Goal: Information Seeking & Learning: Find specific fact

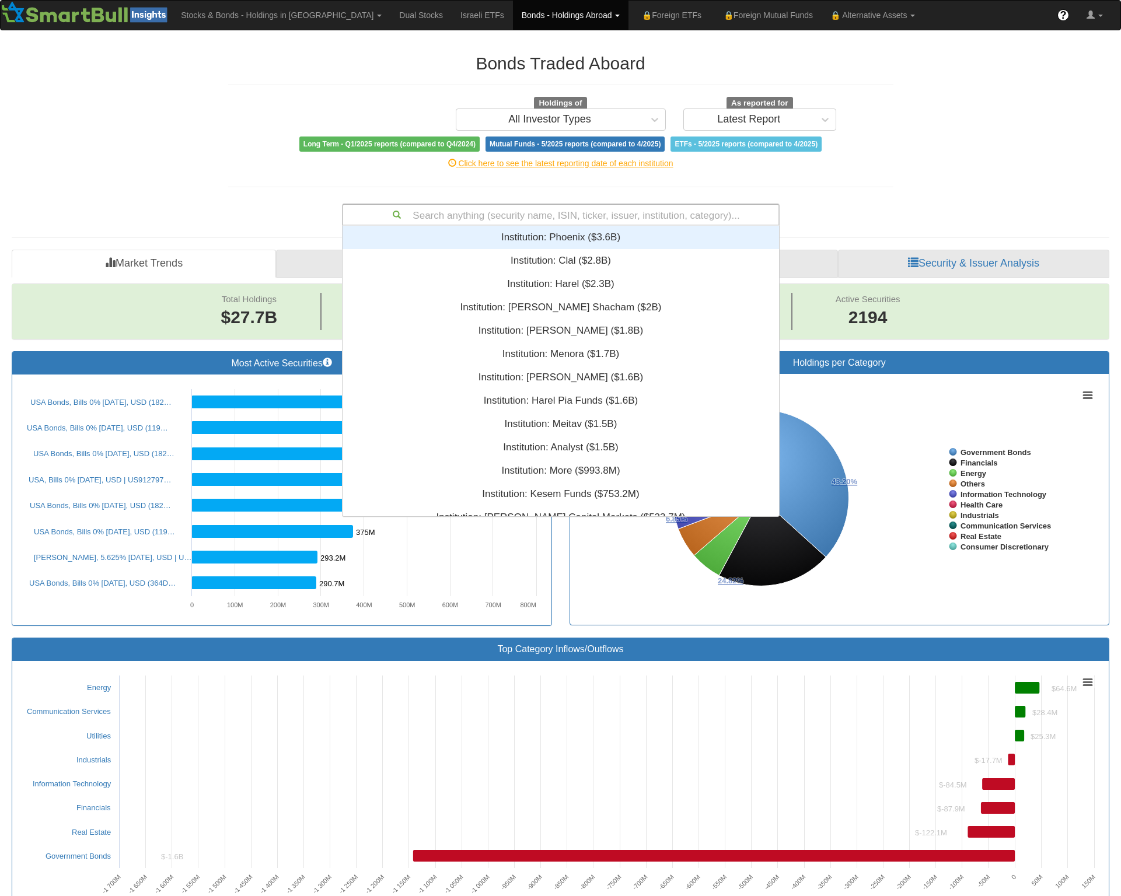
click at [578, 214] on div "Search anything (security name, ISIN, ticker, issuer, institution, category)..." at bounding box center [560, 215] width 435 height 20
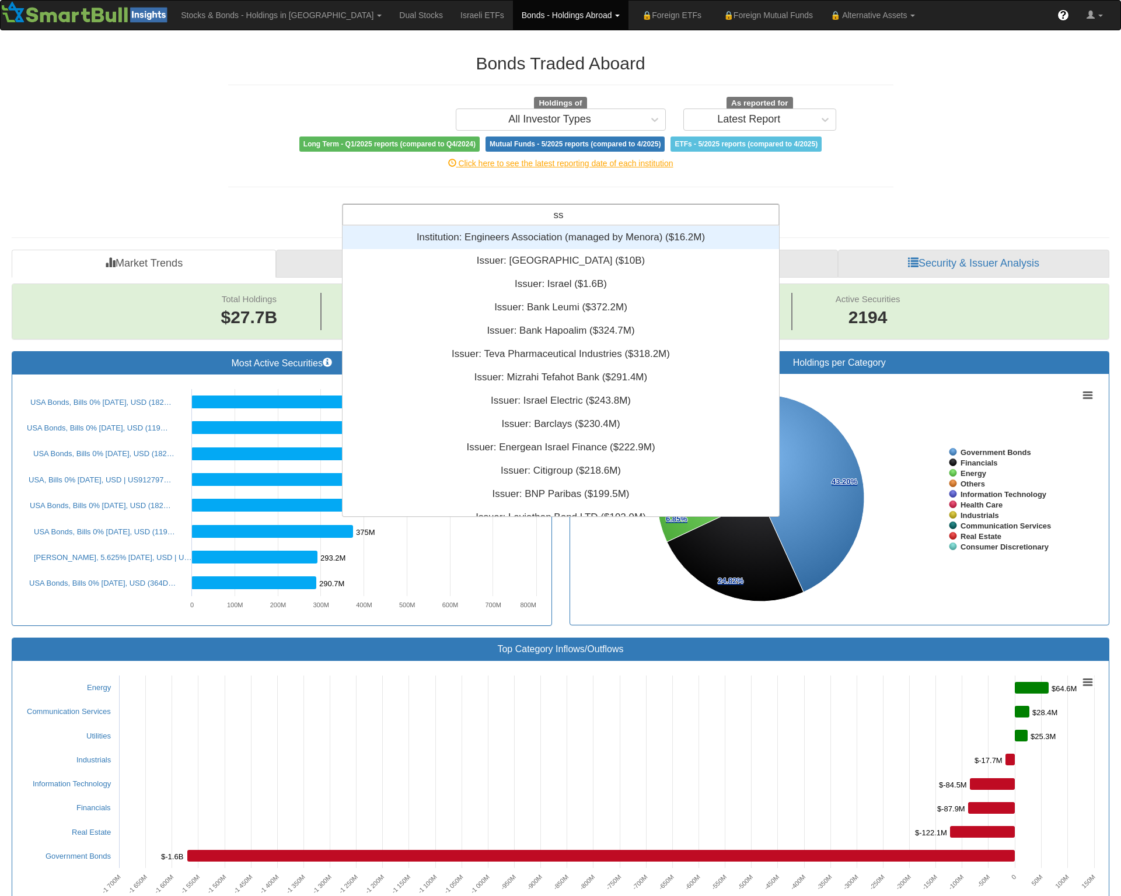
type input "sse"
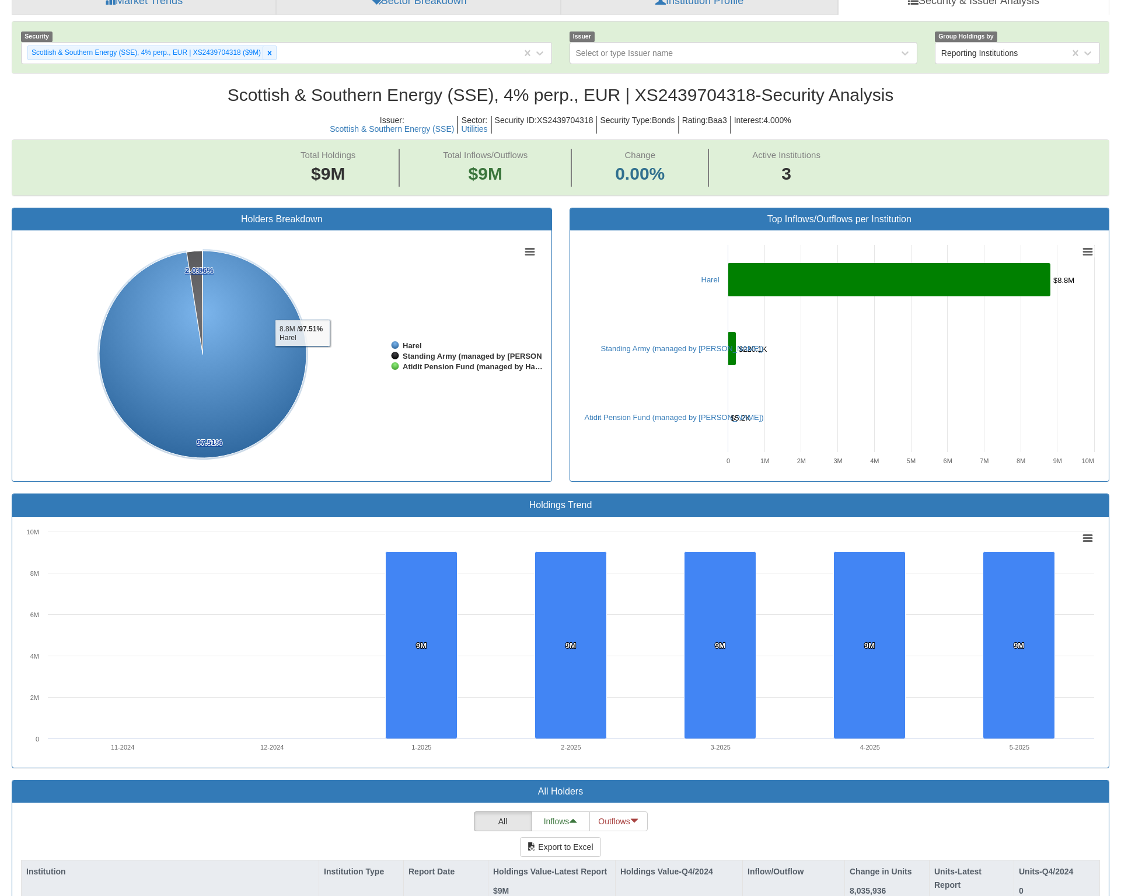
scroll to position [350, 0]
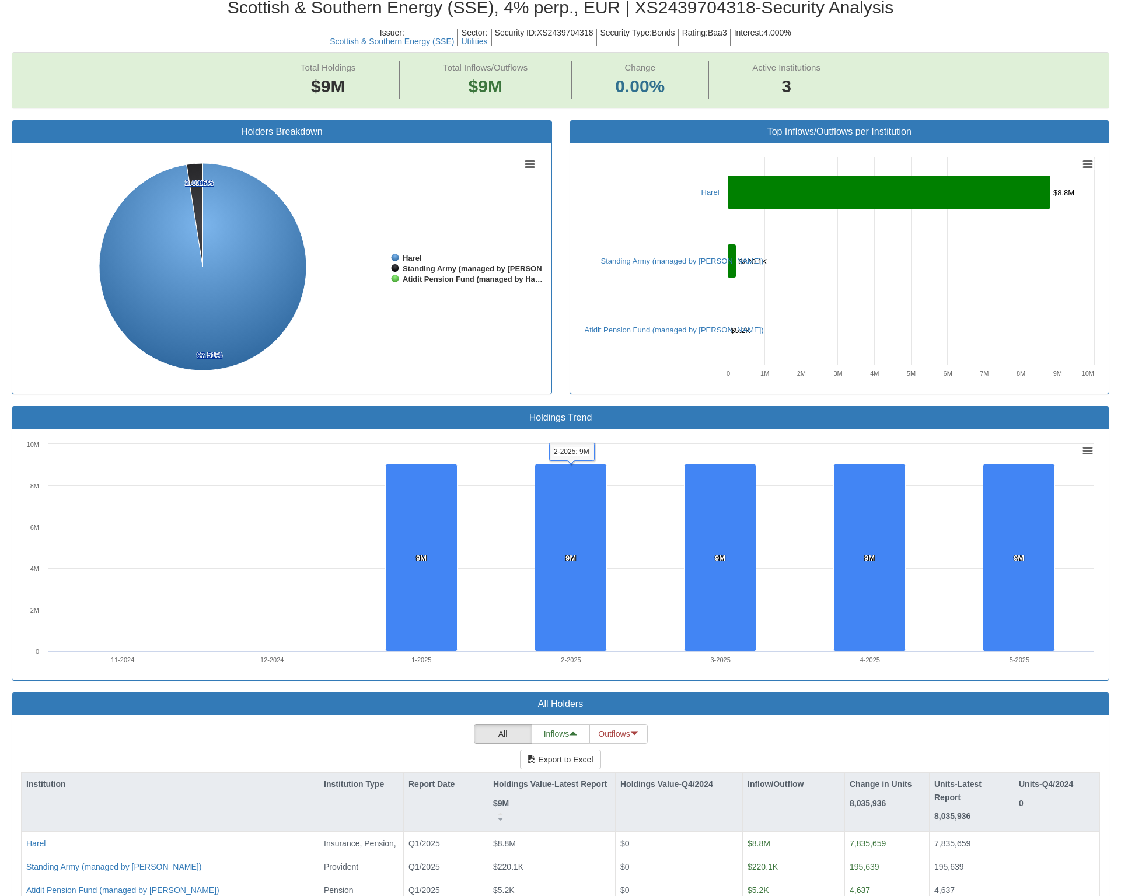
click at [429, 404] on div "Holders Breakdown Created with Highcharts 8.2.2 Chart context menu 97.51% 97.51…" at bounding box center [282, 263] width 558 height 287
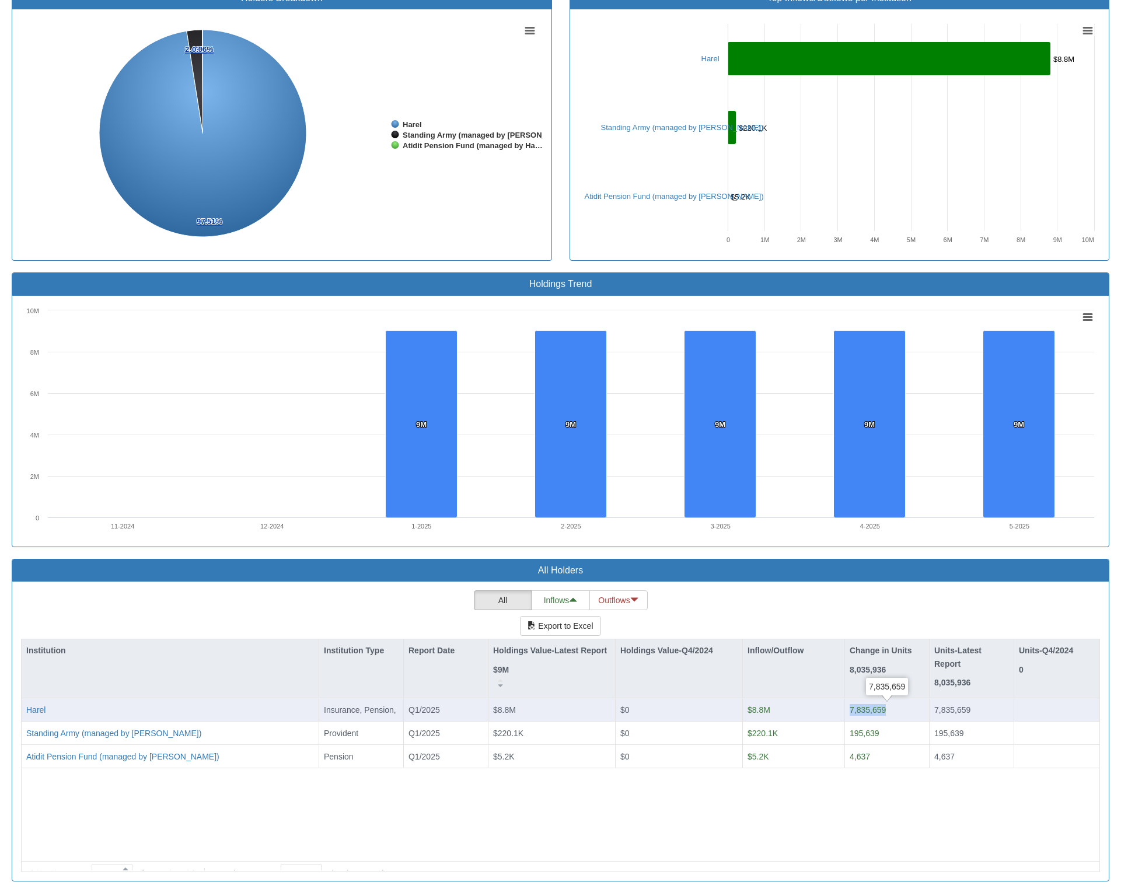
click at [835, 717] on div "Harel Insurance, Pension, Provident Q1/2025 $8.8M $0 $8.8M 7,835,659 7,835,659" at bounding box center [561, 710] width 1078 height 23
drag, startPoint x: 835, startPoint y: 717, endPoint x: 917, endPoint y: 831, distance: 140.9
click at [917, 831] on div "Harel Insurance, Pension, Provident Q1/2025 $8.8M $0 $8.8M 7,835,659 7,835,659 …" at bounding box center [561, 773] width 1078 height 149
